Goal: Information Seeking & Learning: Understand process/instructions

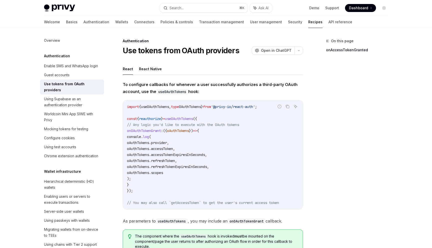
scroll to position [46, 0]
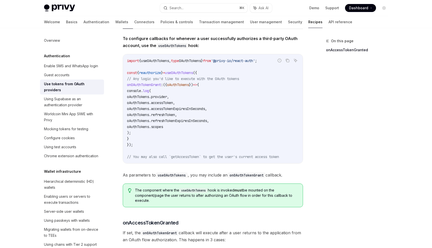
click at [182, 41] on span "To configure callbacks for whenever a user successfully authorizes a third-part…" at bounding box center [213, 42] width 180 height 14
click at [185, 40] on strong "To configure callbacks for whenever a user successfully authorizes a third-part…" at bounding box center [210, 42] width 175 height 12
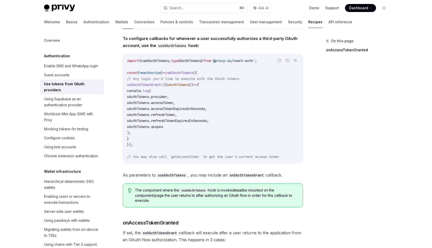
click at [362, 112] on div "On this page onAccessTokenGranted" at bounding box center [354, 143] width 76 height 210
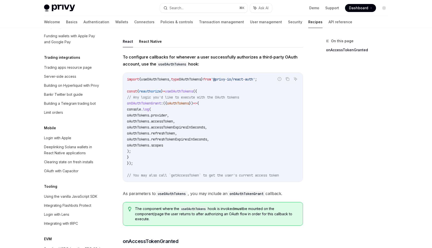
scroll to position [512, 0]
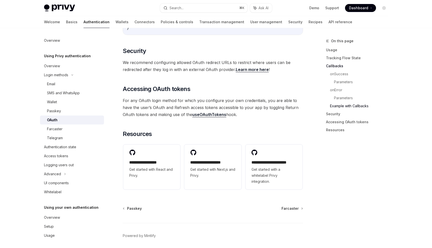
scroll to position [2, 0]
click at [241, 59] on span "We recommend configuring allowed OAuth redirect URLs to restrict where users ca…" at bounding box center [213, 66] width 180 height 14
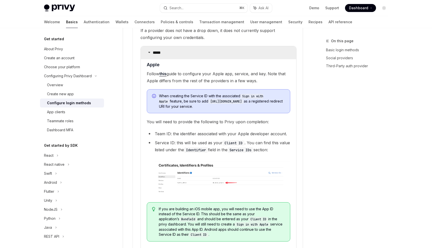
scroll to position [608, 0]
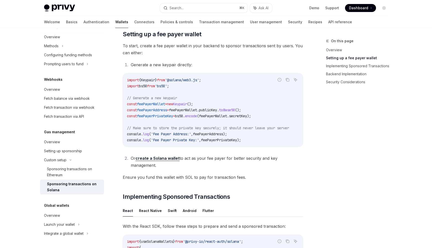
scroll to position [219, 0]
click at [154, 207] on button "React Native" at bounding box center [150, 210] width 23 height 12
type textarea "*"
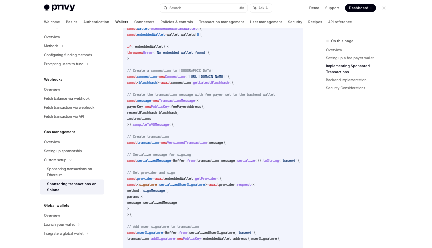
scroll to position [498, 0]
click at [325, 158] on div "On this page Overview Setting up a fee payer wallet Implementing Sponsored Tran…" at bounding box center [354, 143] width 76 height 210
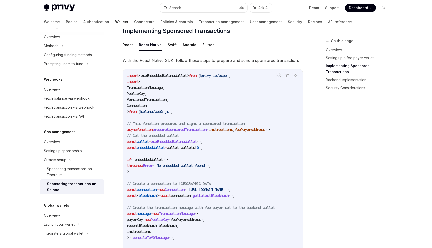
scroll to position [377, 0]
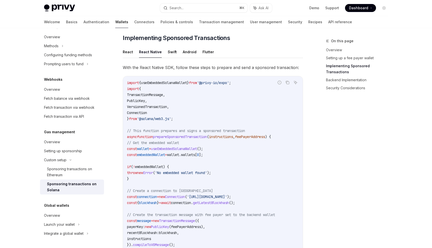
click at [336, 124] on div "On this page Overview Setting up a fee payer wallet Implementing Sponsored Tran…" at bounding box center [354, 143] width 76 height 210
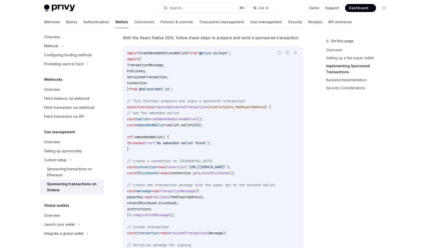
scroll to position [405, 0]
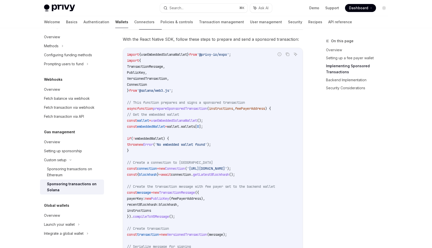
click at [344, 121] on div "On this page Overview Setting up a fee payer wallet Implementing Sponsored Tran…" at bounding box center [354, 143] width 76 height 210
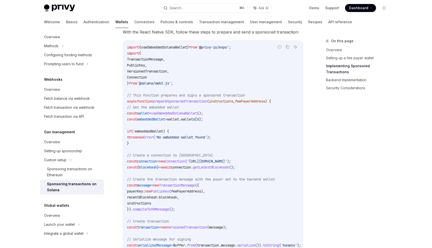
scroll to position [415, 0]
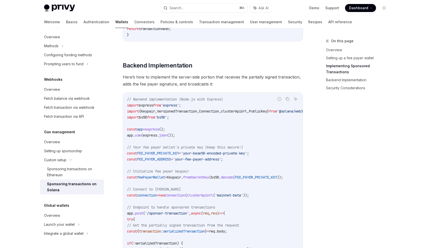
click at [360, 127] on div "On this page Overview Setting up a fee payer wallet Implementing Sponsored Tran…" at bounding box center [354, 143] width 76 height 210
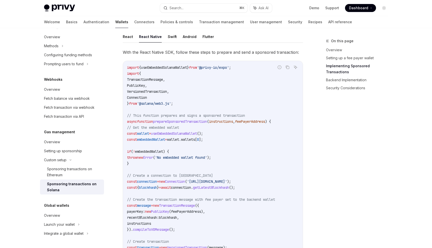
scroll to position [384, 0]
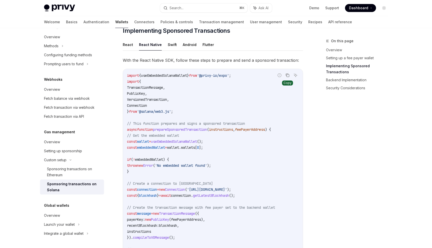
click at [290, 72] on button "Copy the contents from the code block" at bounding box center [287, 75] width 7 height 7
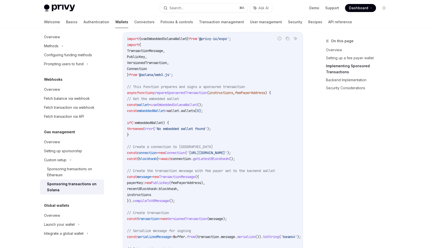
scroll to position [434, 0]
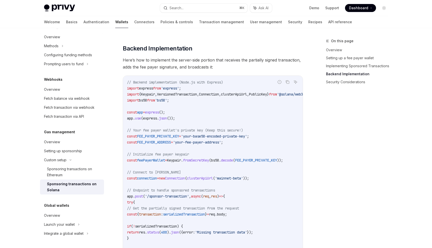
scroll to position [810, 0]
